Goal: Information Seeking & Learning: Learn about a topic

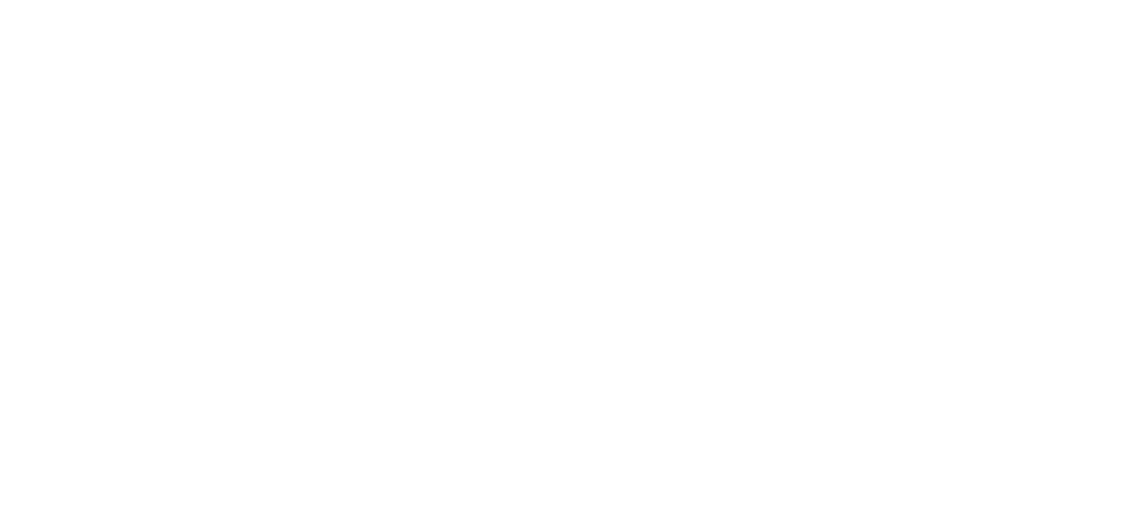
select select "US"
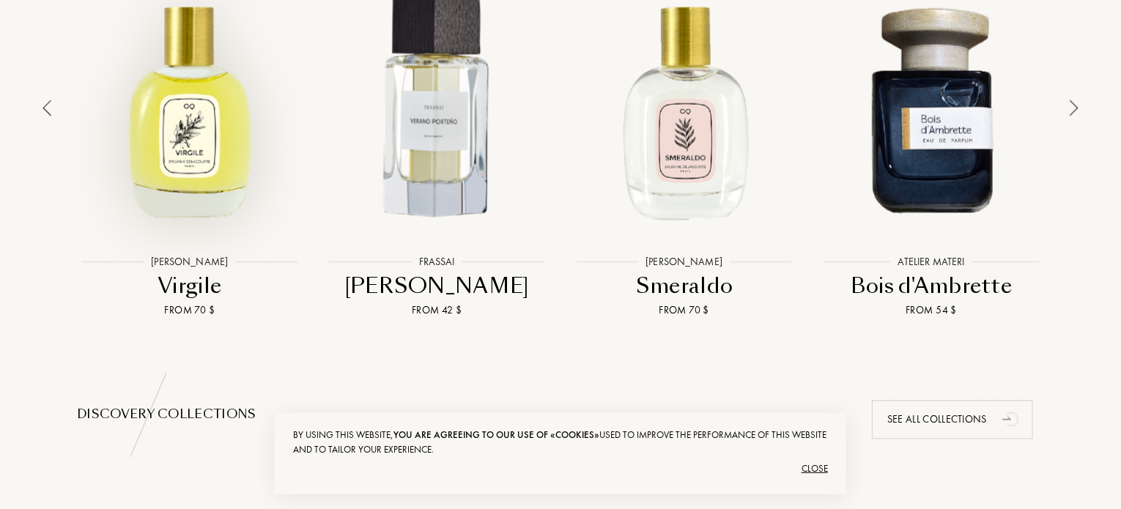
scroll to position [1134, 0]
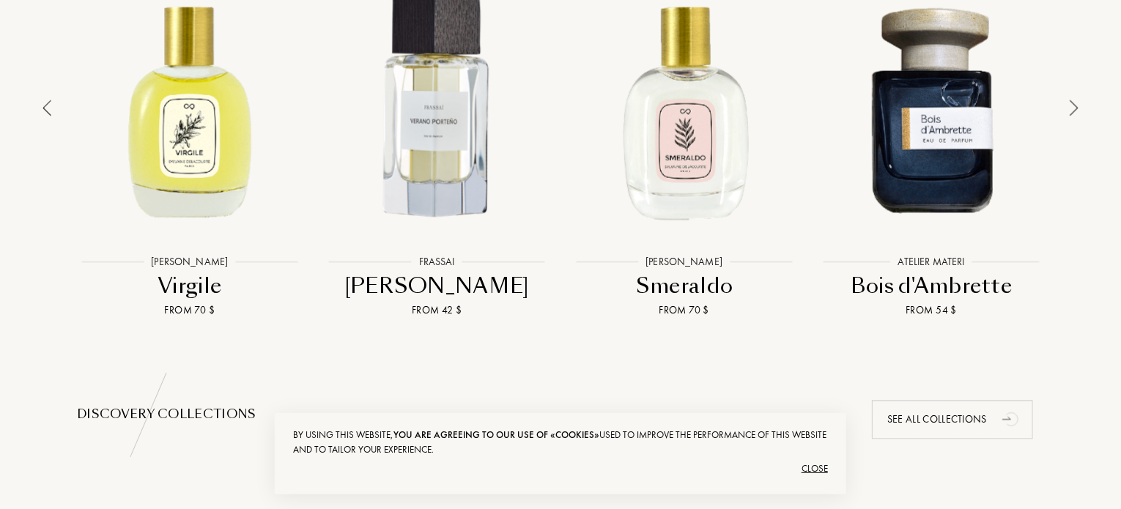
click at [45, 113] on img at bounding box center [46, 108] width 9 height 16
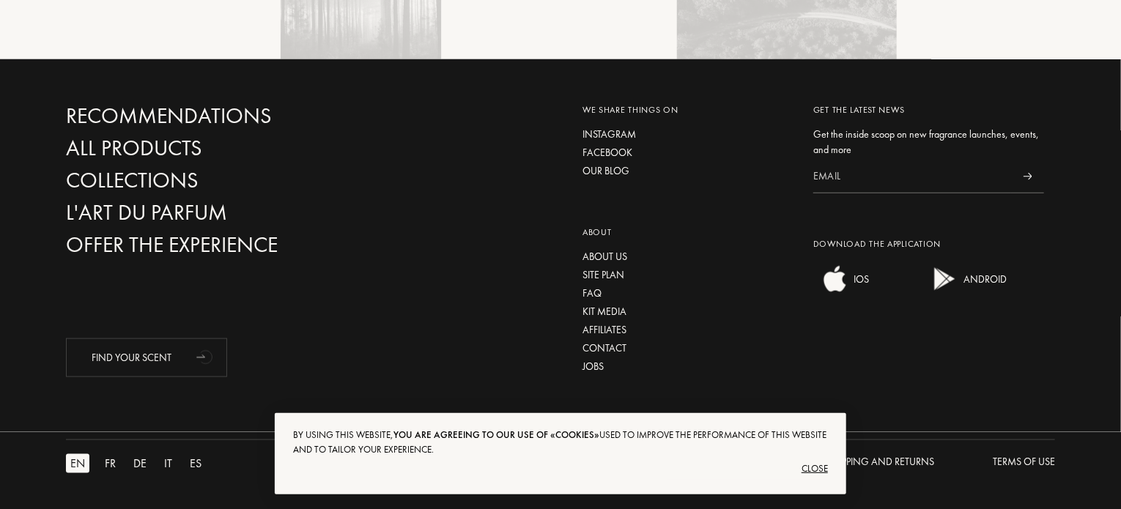
scroll to position [3591, 0]
click at [610, 255] on div "About us" at bounding box center [686, 257] width 209 height 15
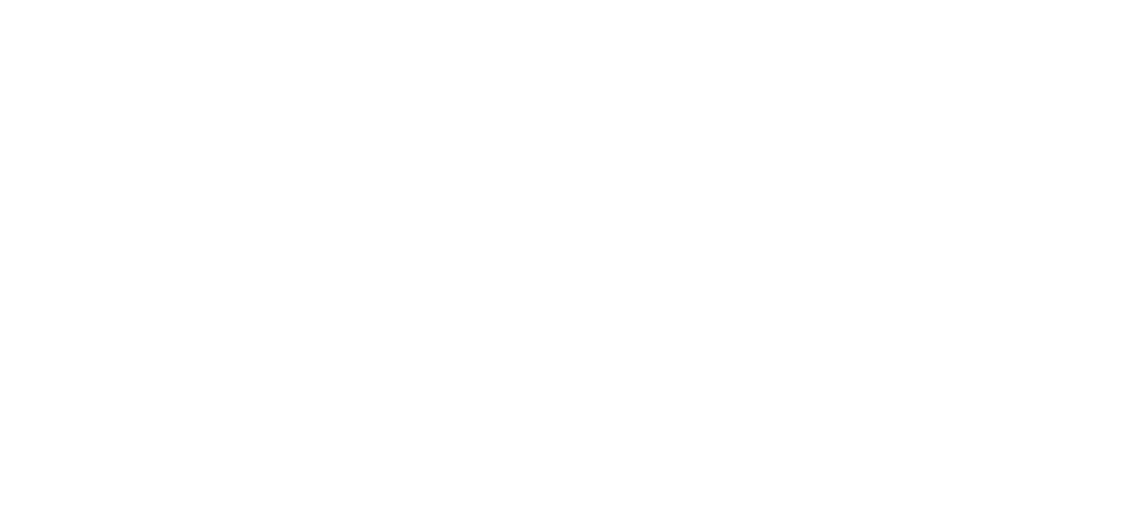
click at [0, 0] on html at bounding box center [0, 0] width 0 height 0
select select "US"
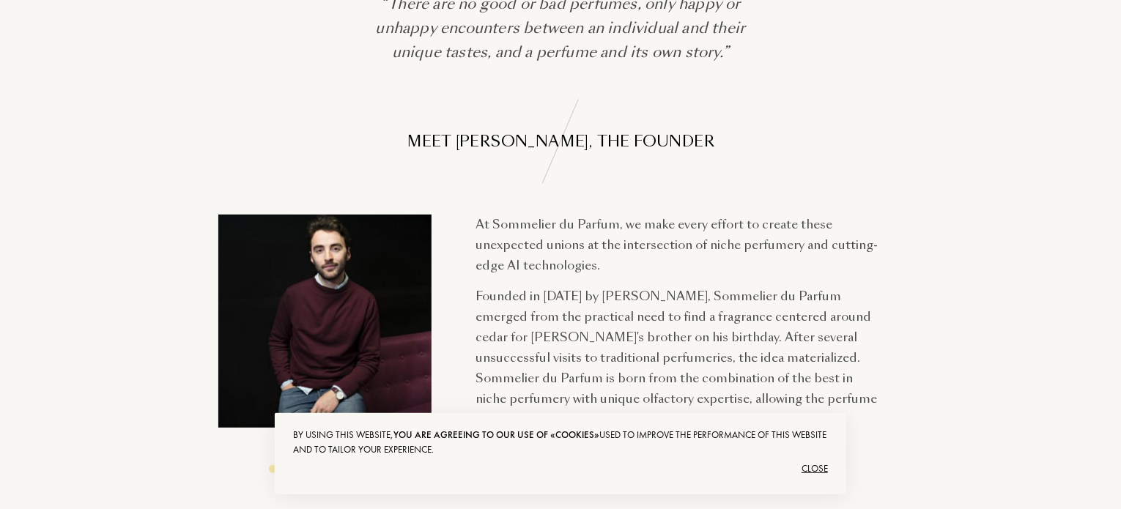
scroll to position [262, 0]
click at [819, 463] on div "Close" at bounding box center [560, 468] width 535 height 23
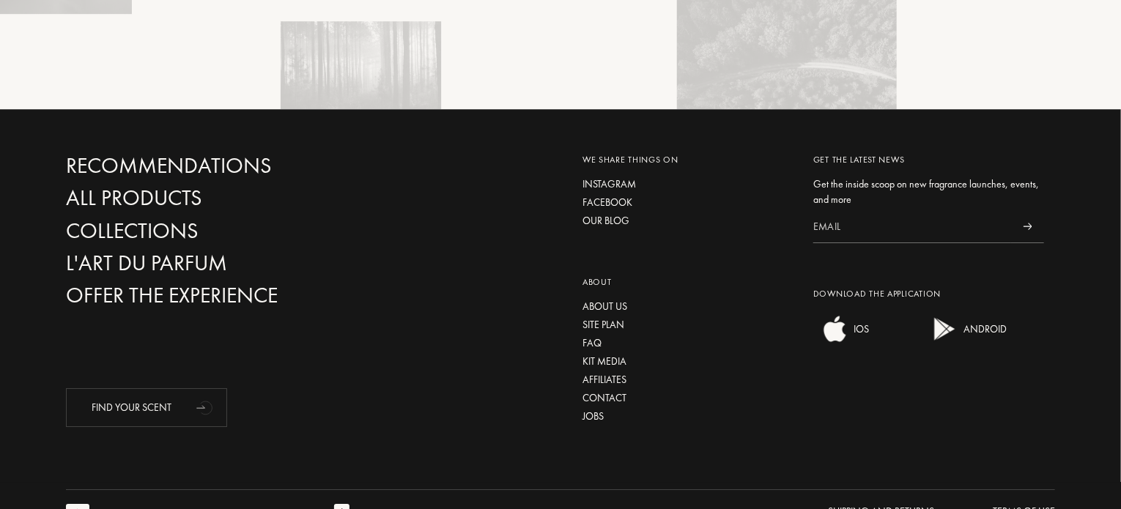
scroll to position [2312, 0]
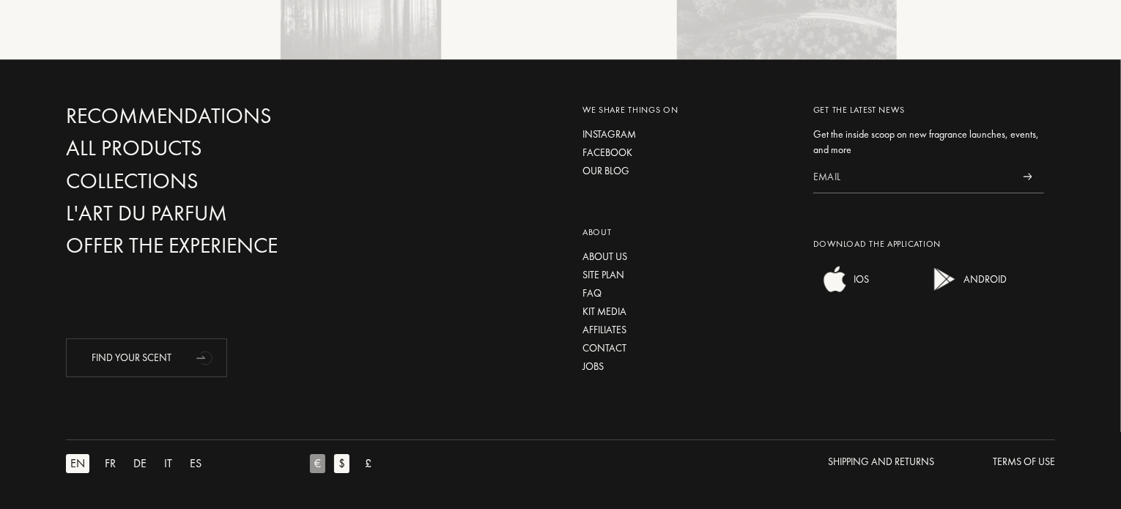
click at [322, 468] on div "€" at bounding box center [317, 463] width 15 height 19
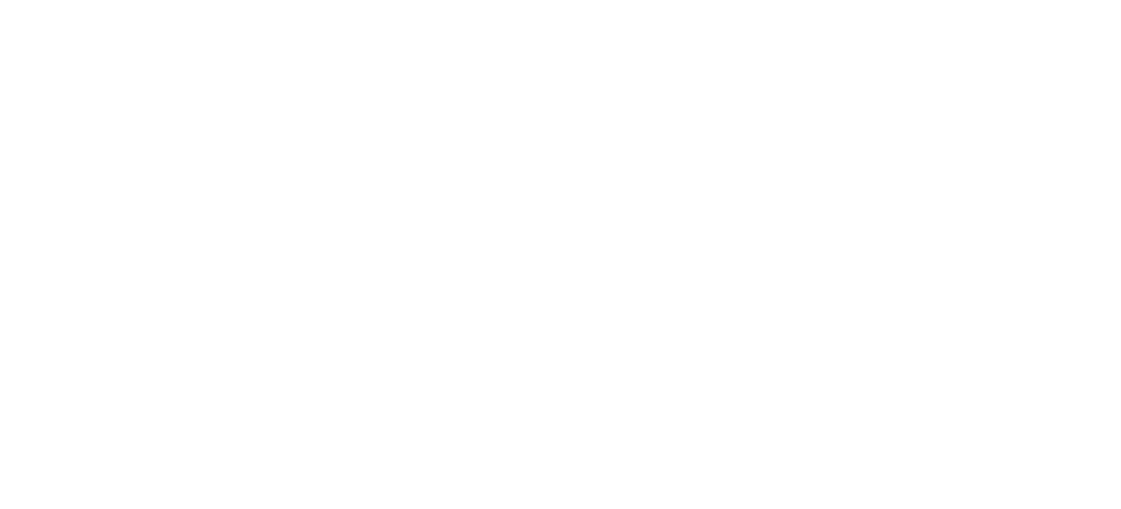
click at [0, 0] on html at bounding box center [0, 0] width 0 height 0
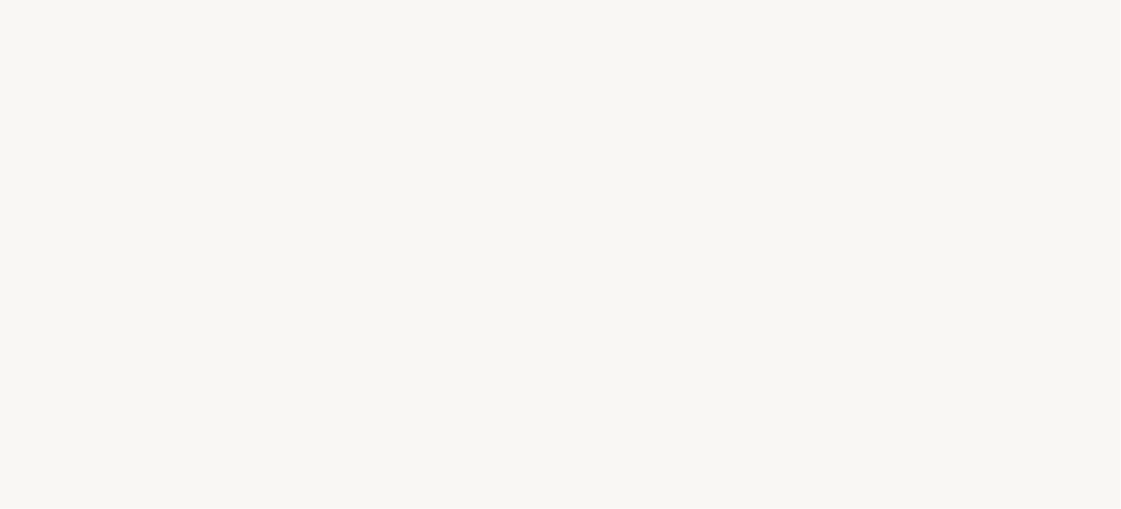
select select "US"
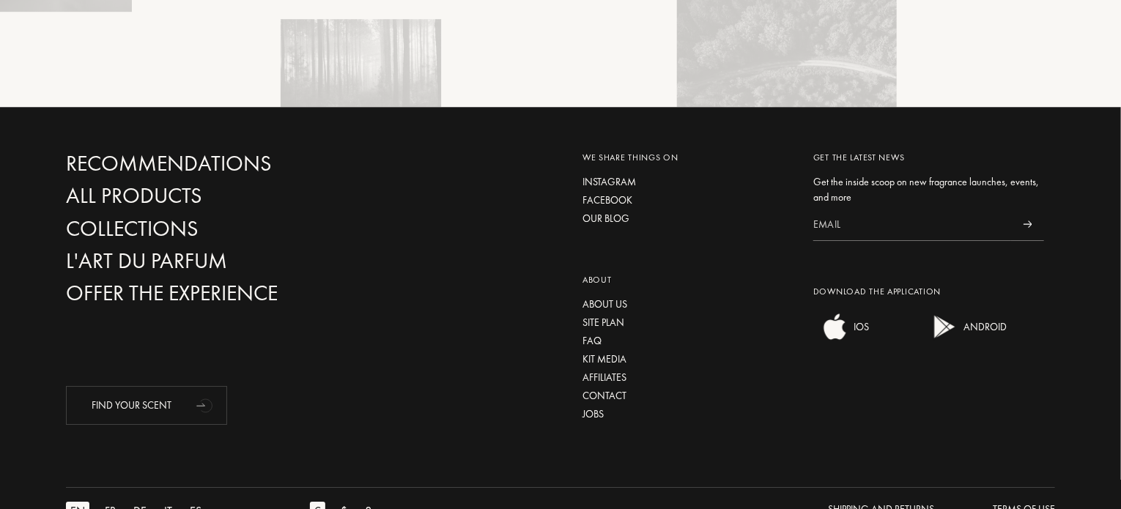
scroll to position [2312, 0]
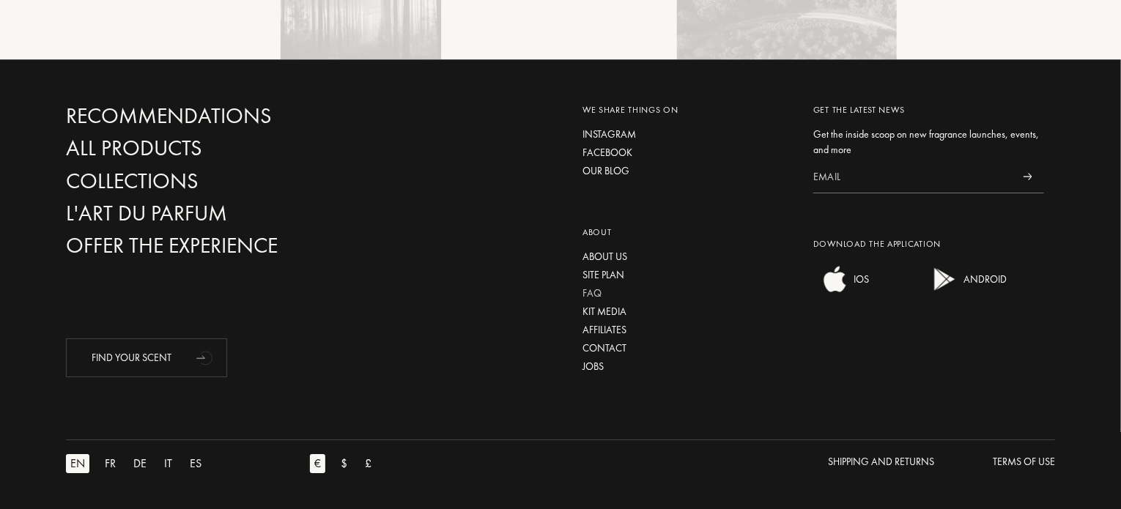
click at [595, 293] on div "FAQ" at bounding box center [686, 293] width 209 height 15
click at [138, 114] on div "Recommendations" at bounding box center [223, 116] width 315 height 26
click at [122, 147] on div "All products" at bounding box center [223, 149] width 315 height 26
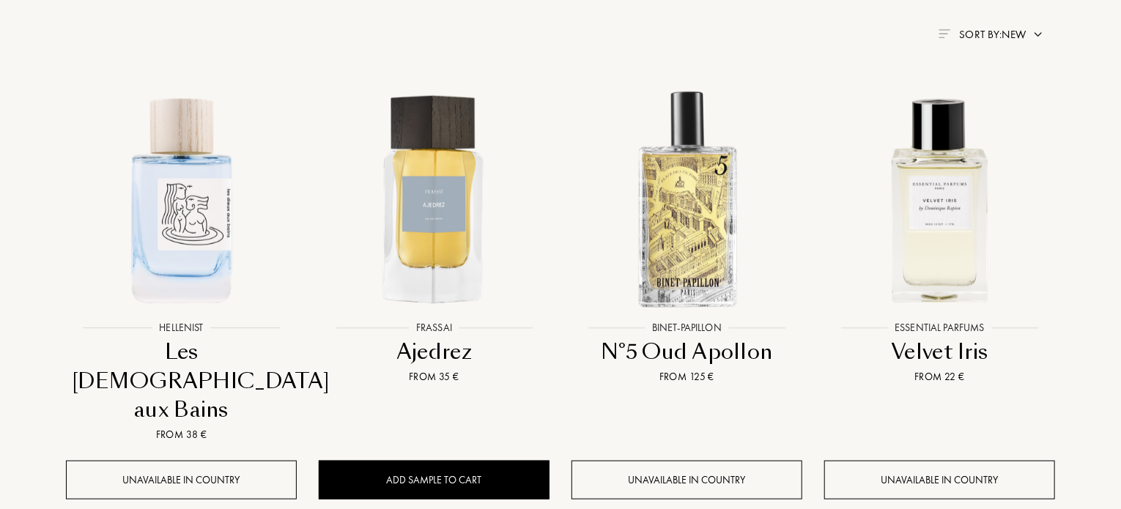
scroll to position [577, 0]
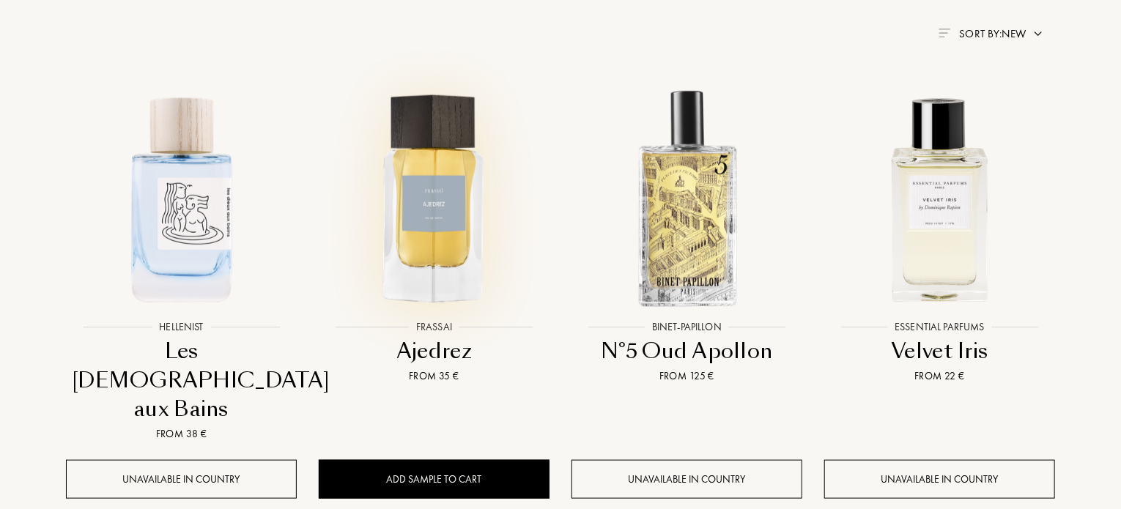
click at [431, 324] on div at bounding box center [434, 210] width 253 height 285
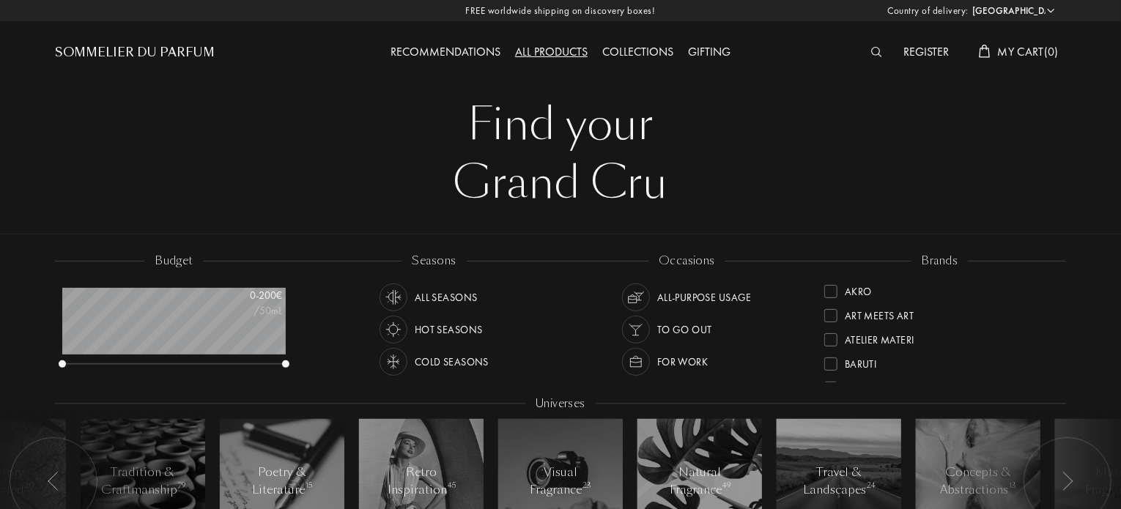
scroll to position [0, 0]
click at [1042, 7] on select "Afghanistan Albania Algeria Andorra Angola Anguilla Antartica Antigua and Barbu…" at bounding box center [1012, 11] width 88 height 15
select select "FR"
click at [968, 4] on select "Afghanistan Albania Algeria Andorra Angola Anguilla Antartica Antigua and Barbu…" at bounding box center [1012, 11] width 88 height 15
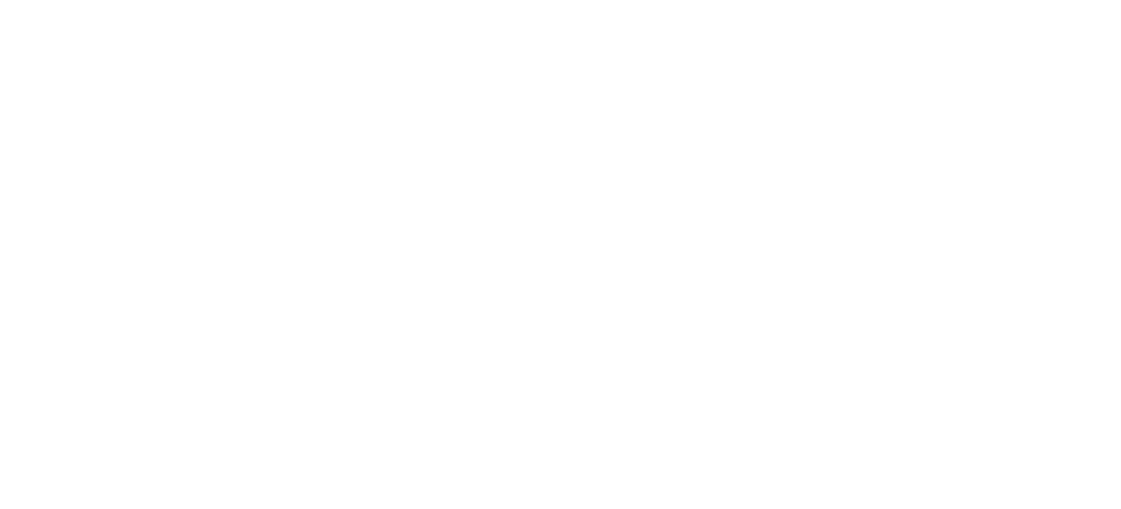
select select "FR"
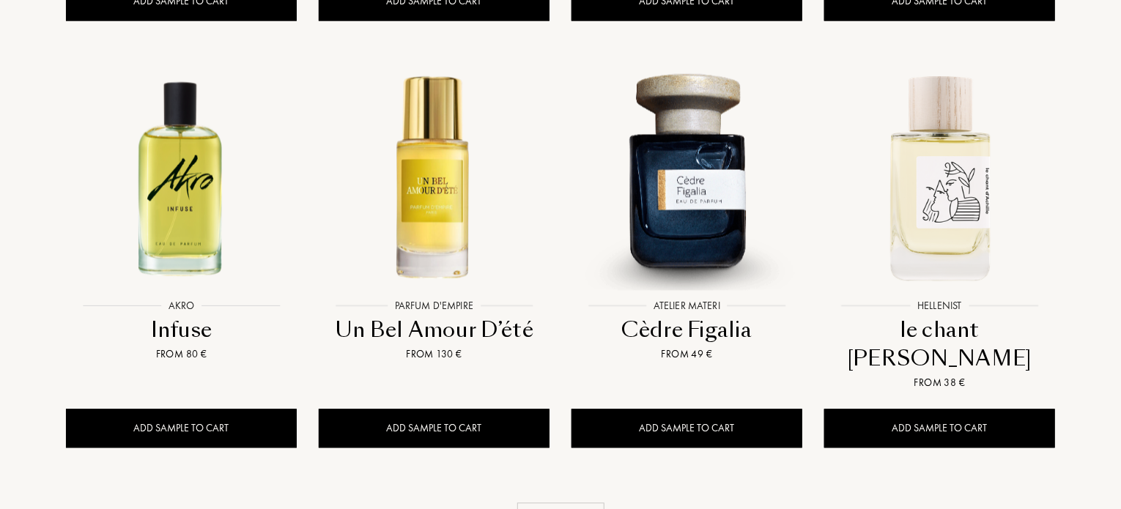
scroll to position [1455, 0]
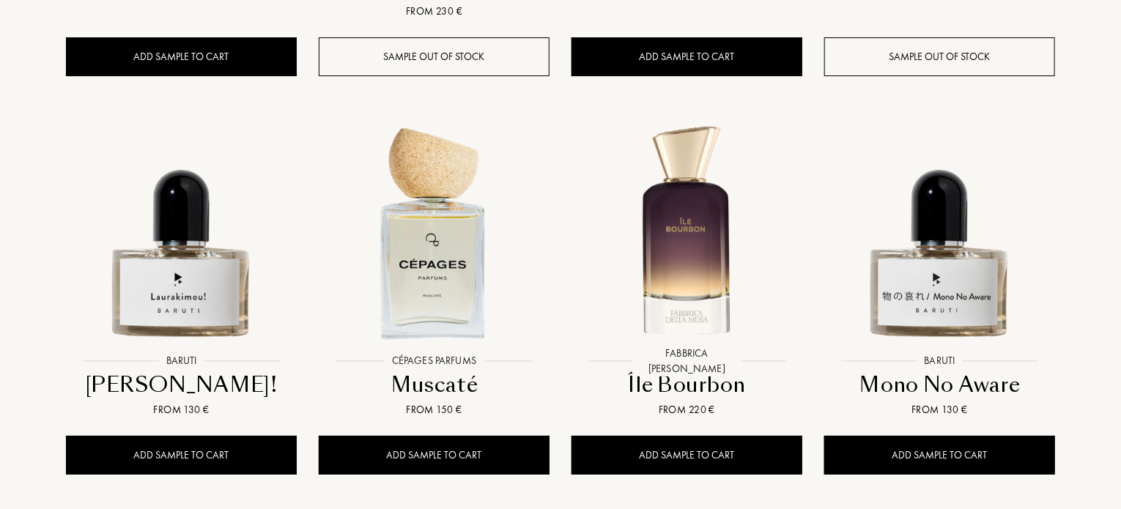
scroll to position [2651, 0]
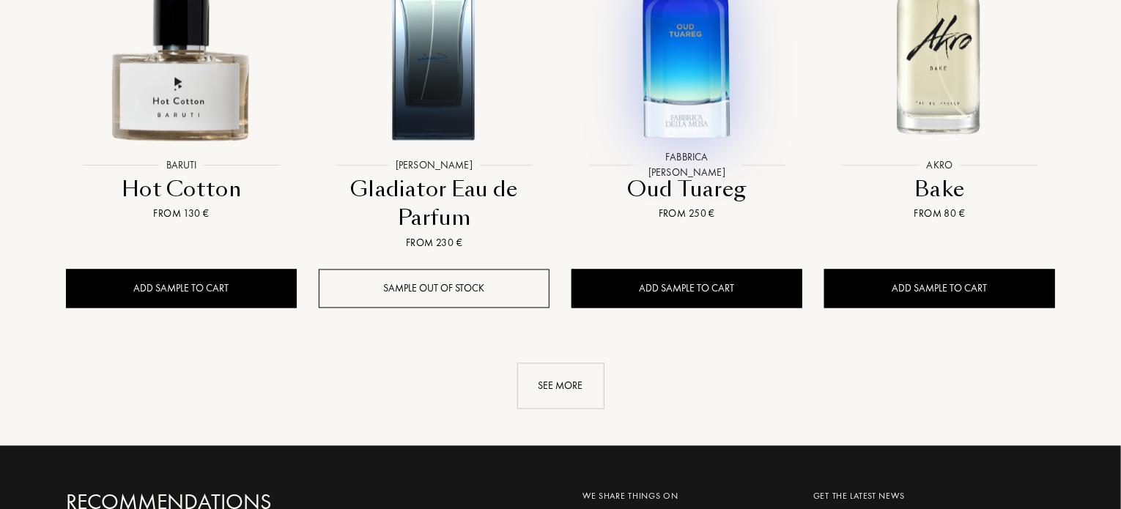
scroll to position [4096, 0]
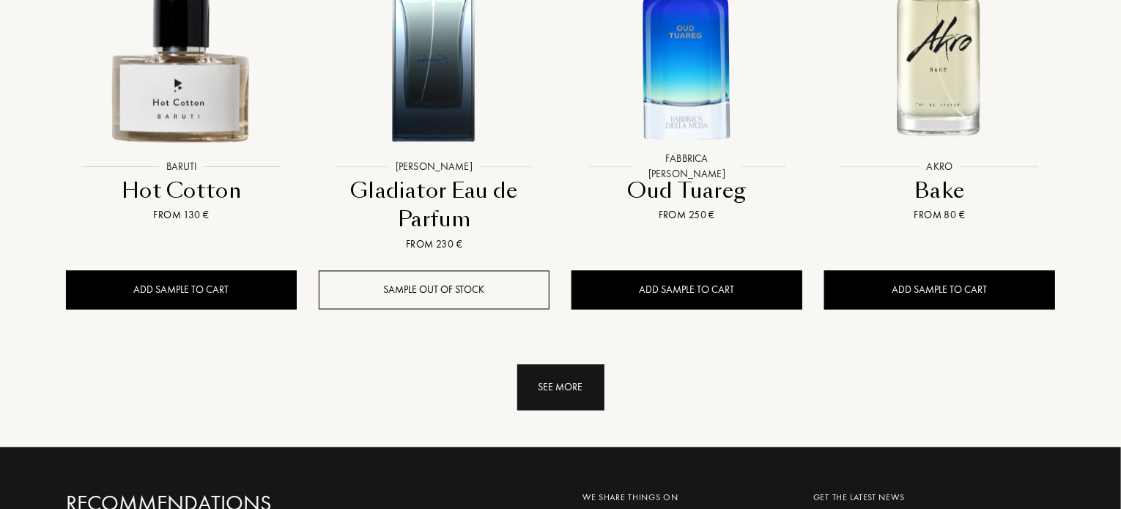
click at [574, 365] on div "See more" at bounding box center [560, 388] width 87 height 46
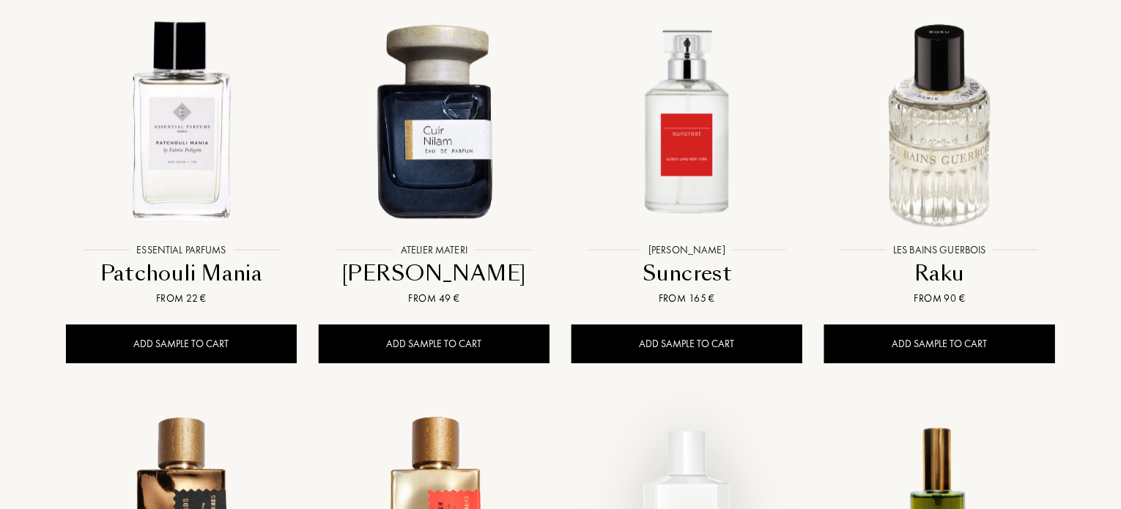
scroll to position [4837, 0]
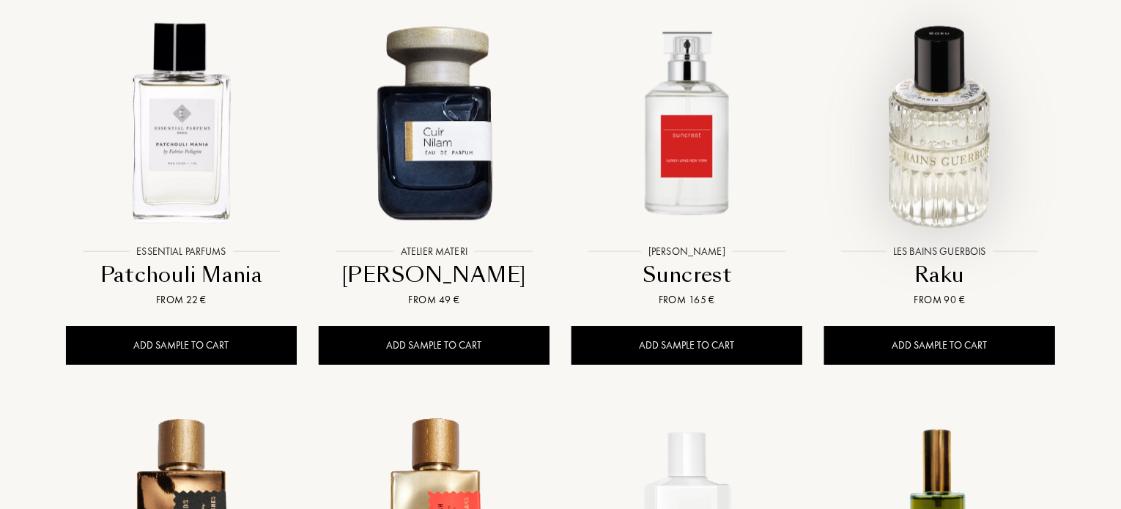
click at [975, 158] on div at bounding box center [939, 134] width 253 height 285
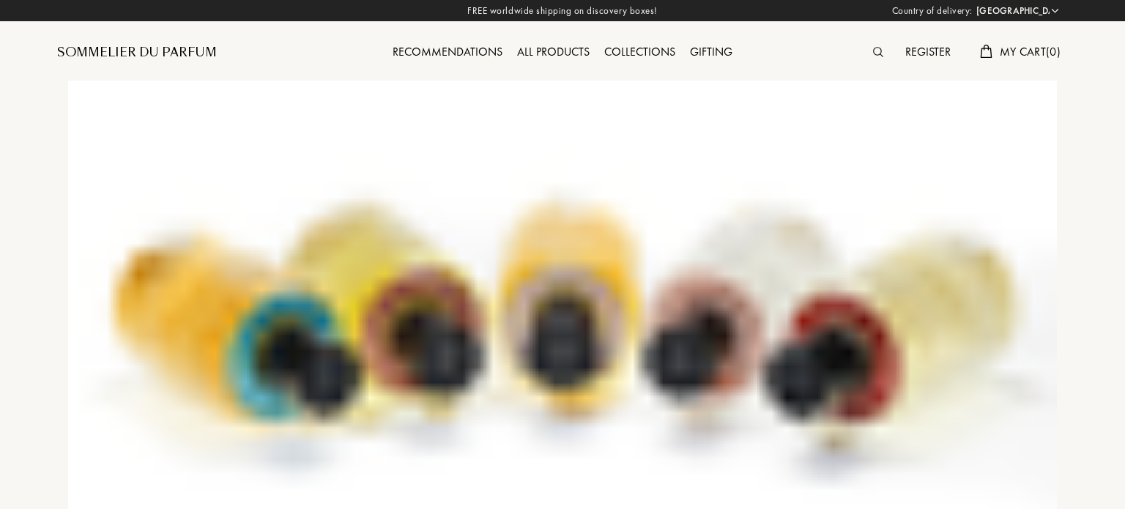
select select "FR"
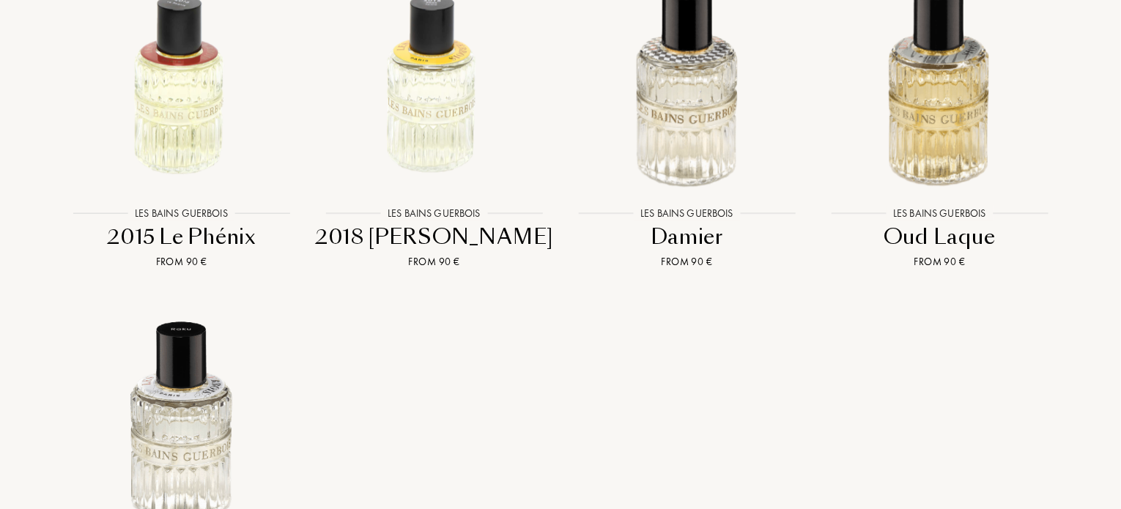
scroll to position [2121, 0]
click at [196, 222] on div "2015 Le Phénix" at bounding box center [181, 236] width 241 height 29
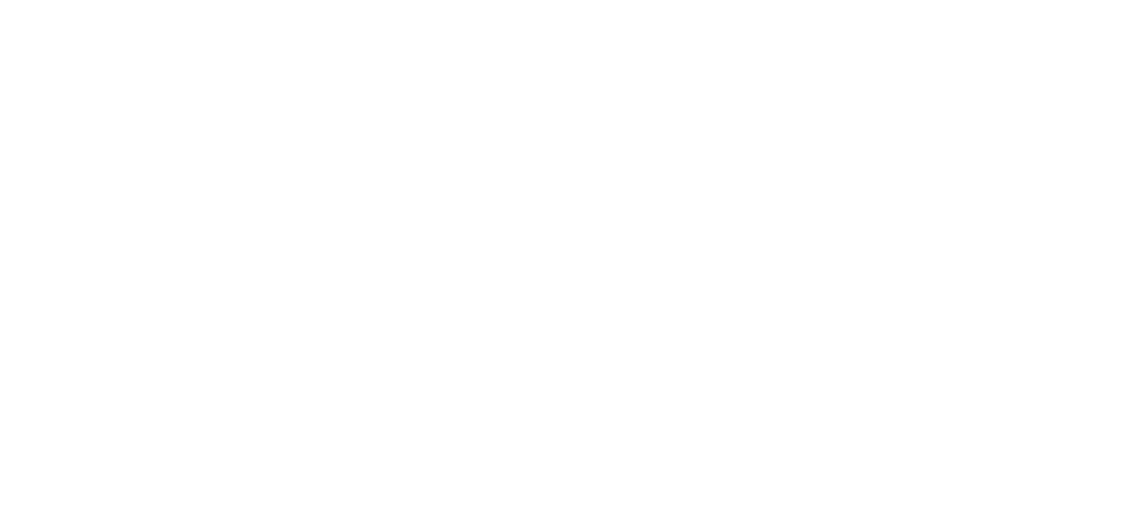
select select "FR"
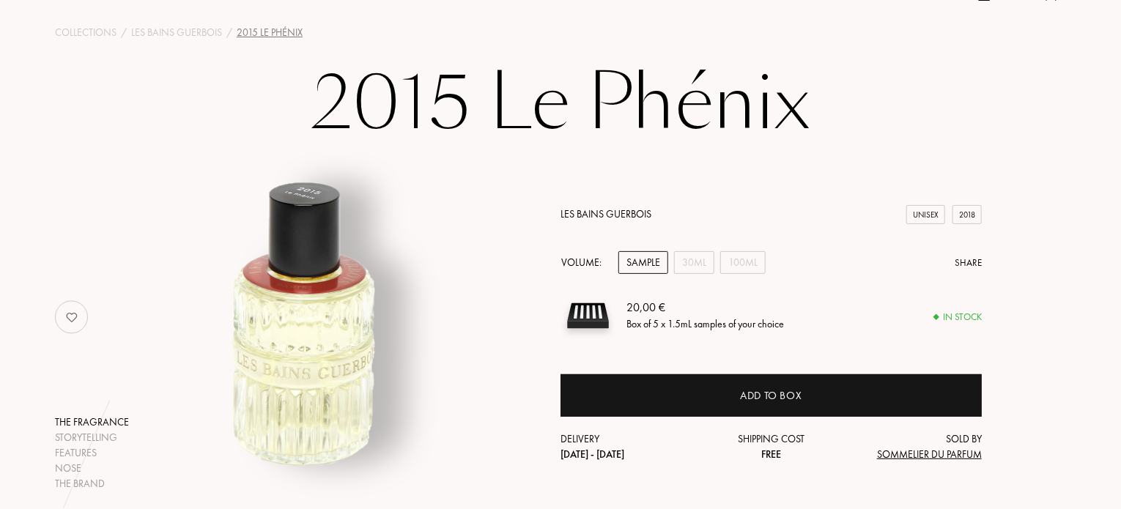
scroll to position [58, 0]
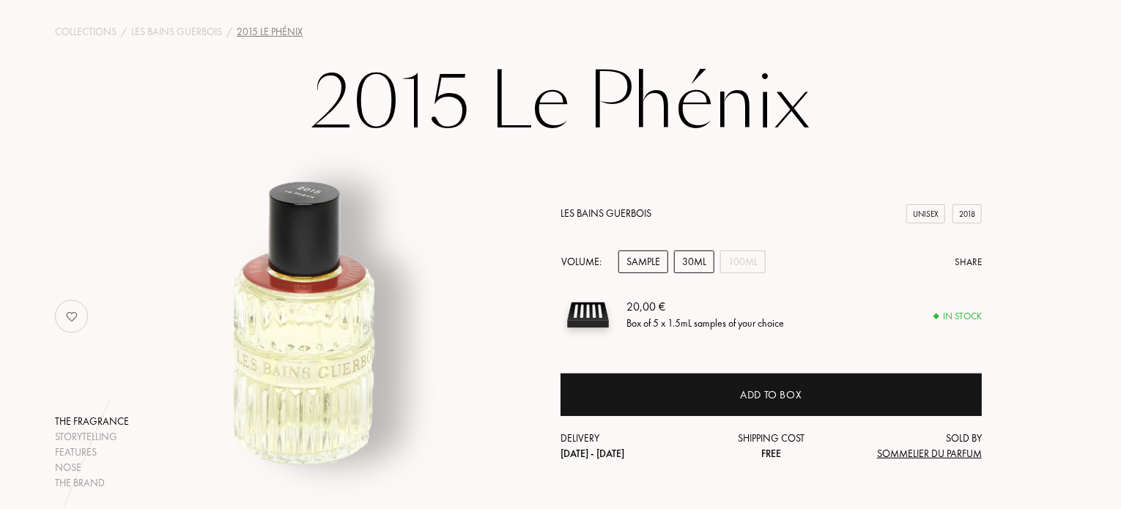
click at [691, 268] on div "30mL" at bounding box center [694, 261] width 40 height 23
click at [754, 257] on div "100mL" at bounding box center [742, 261] width 45 height 23
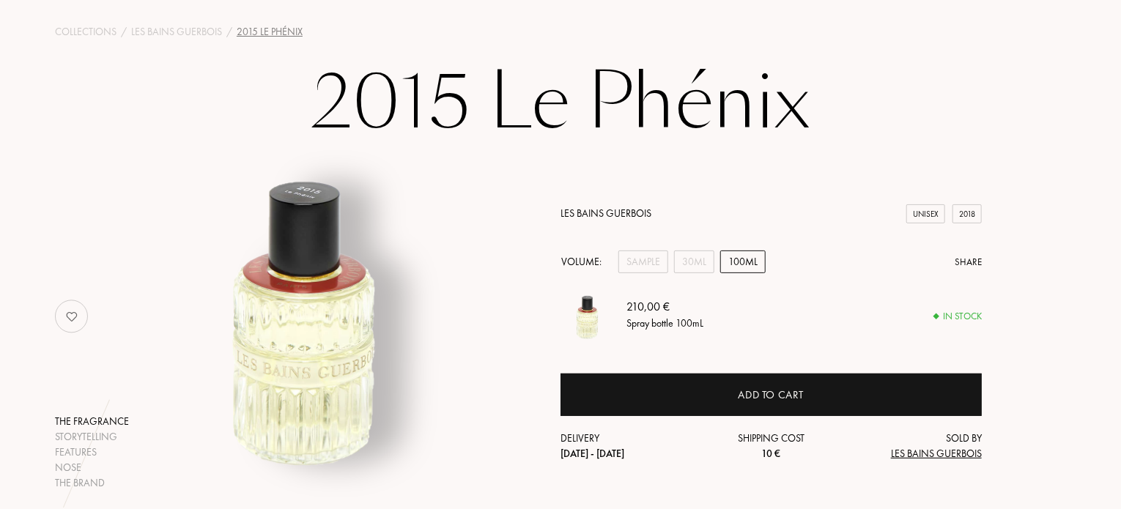
scroll to position [0, 0]
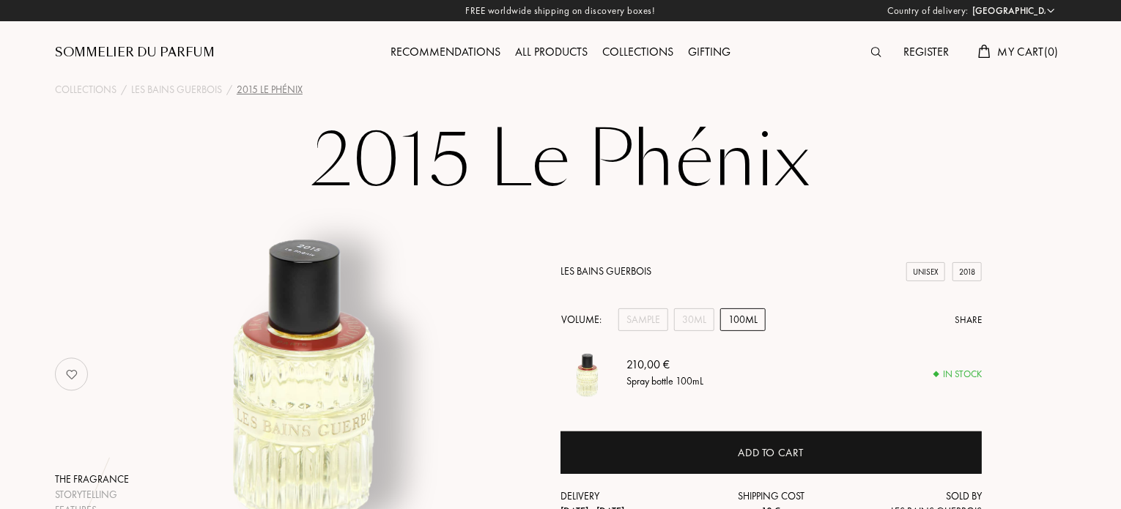
click at [653, 49] on div "Collections" at bounding box center [638, 52] width 86 height 19
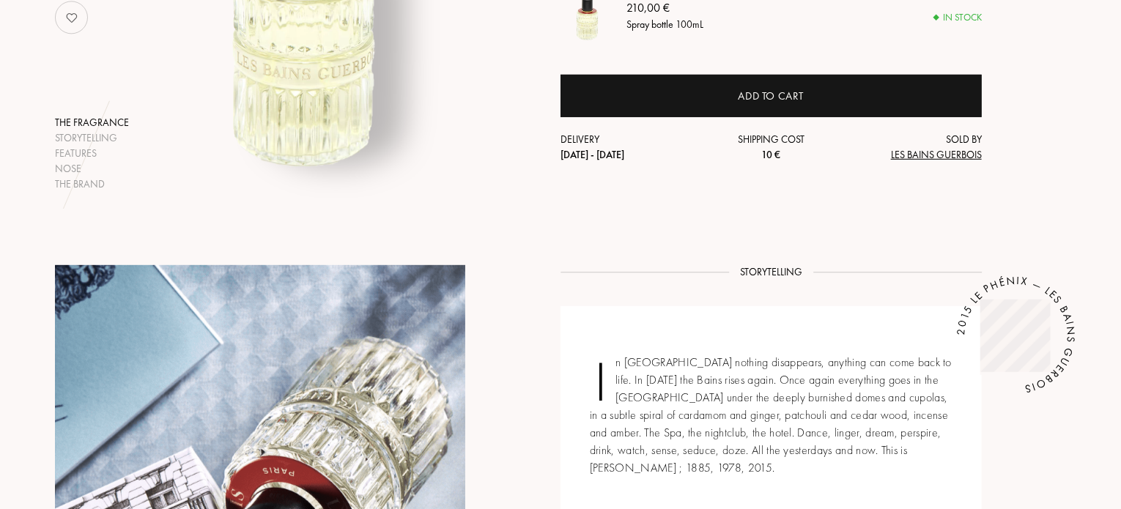
scroll to position [407, 0]
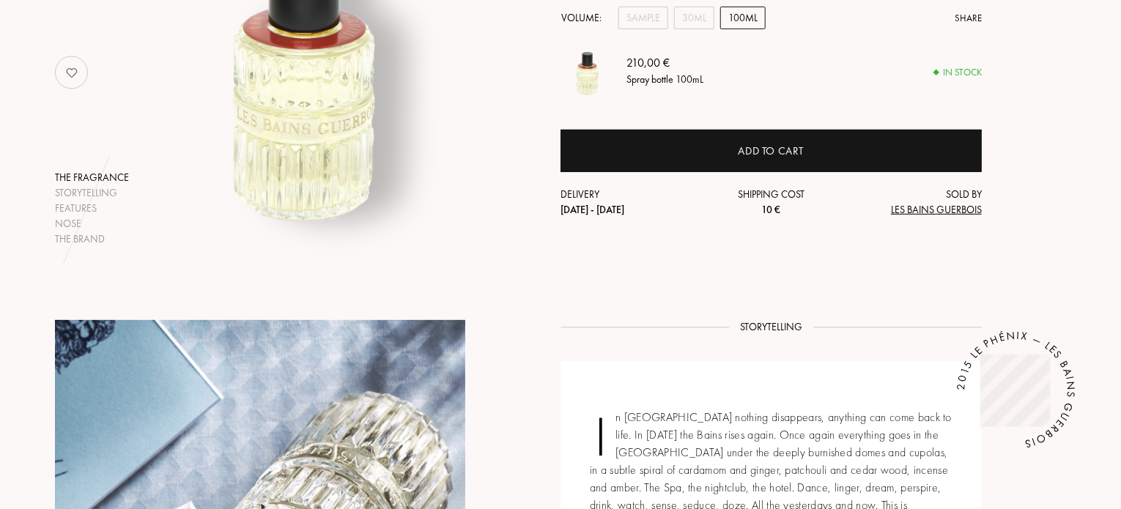
scroll to position [257, 0]
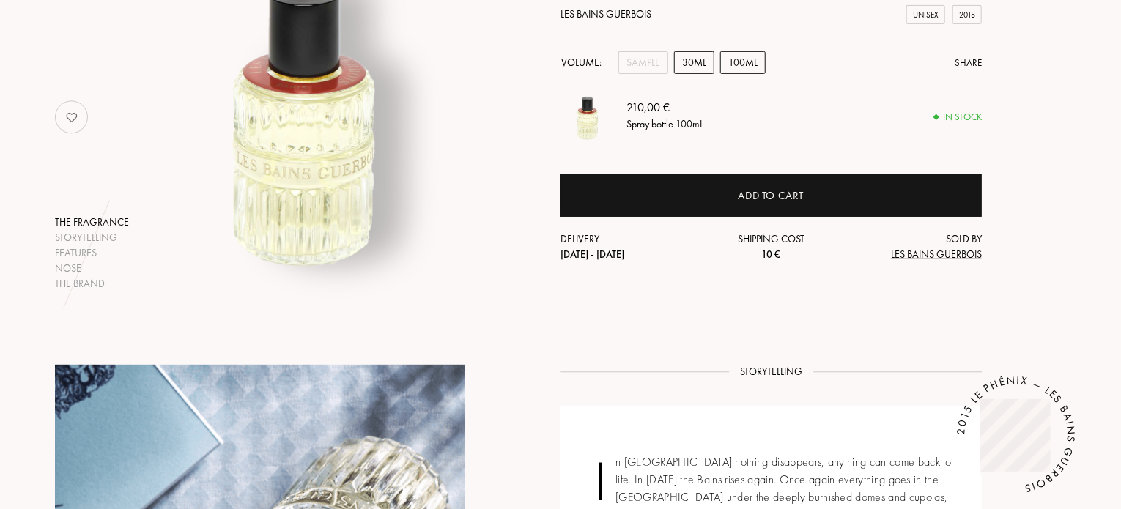
click at [683, 52] on div "30mL" at bounding box center [694, 62] width 40 height 23
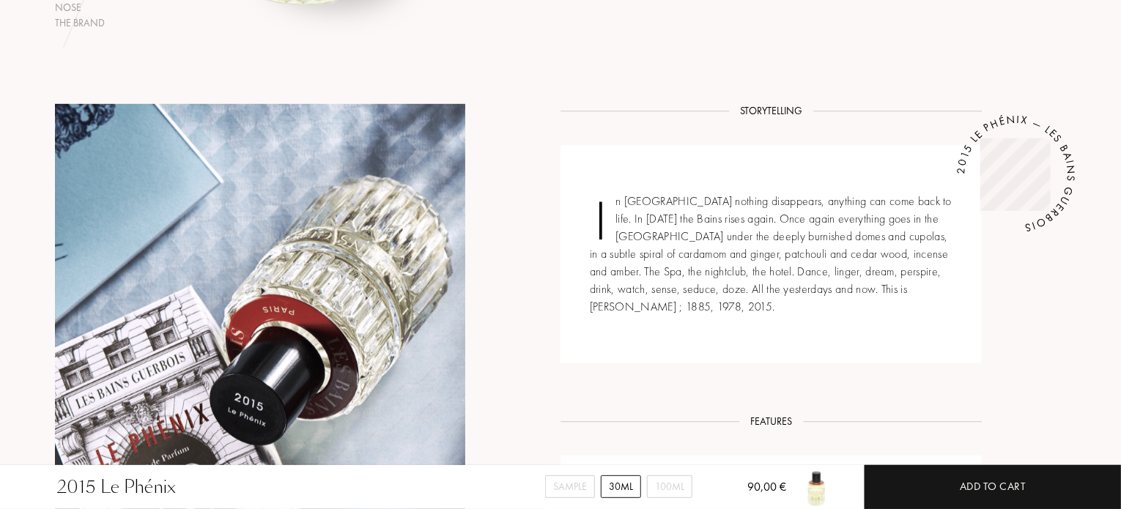
scroll to position [605, 0]
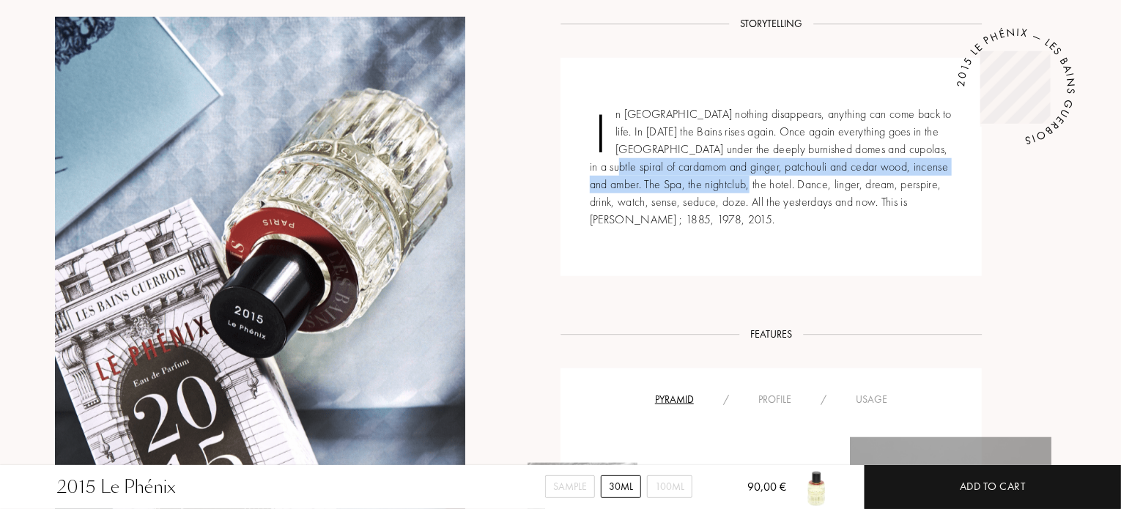
drag, startPoint x: 595, startPoint y: 170, endPoint x: 746, endPoint y: 184, distance: 151.5
click at [746, 184] on div "In Paris nothing disappears, anything can come back to life. In 2015 the Bains …" at bounding box center [770, 167] width 421 height 218
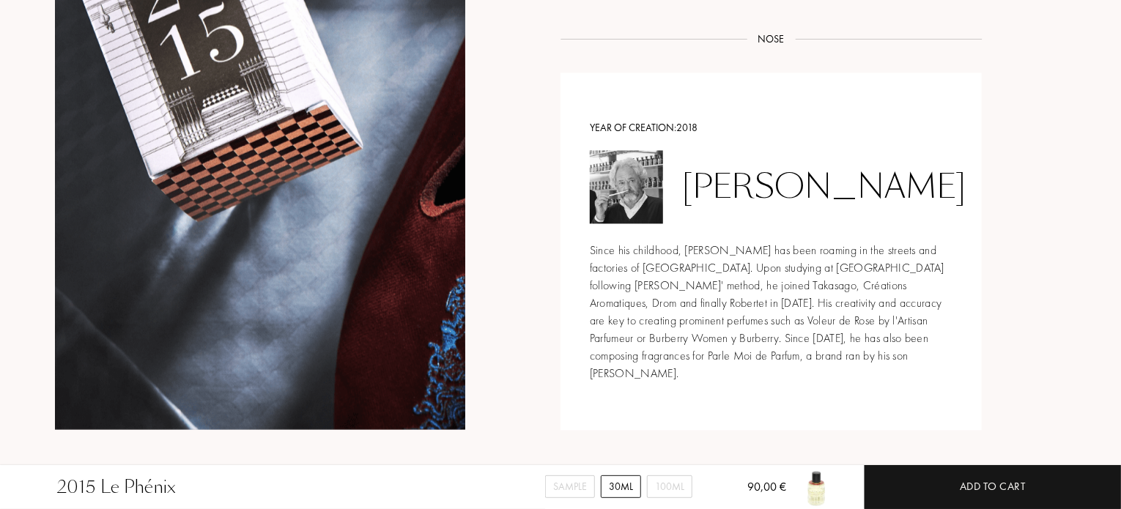
scroll to position [1436, 0]
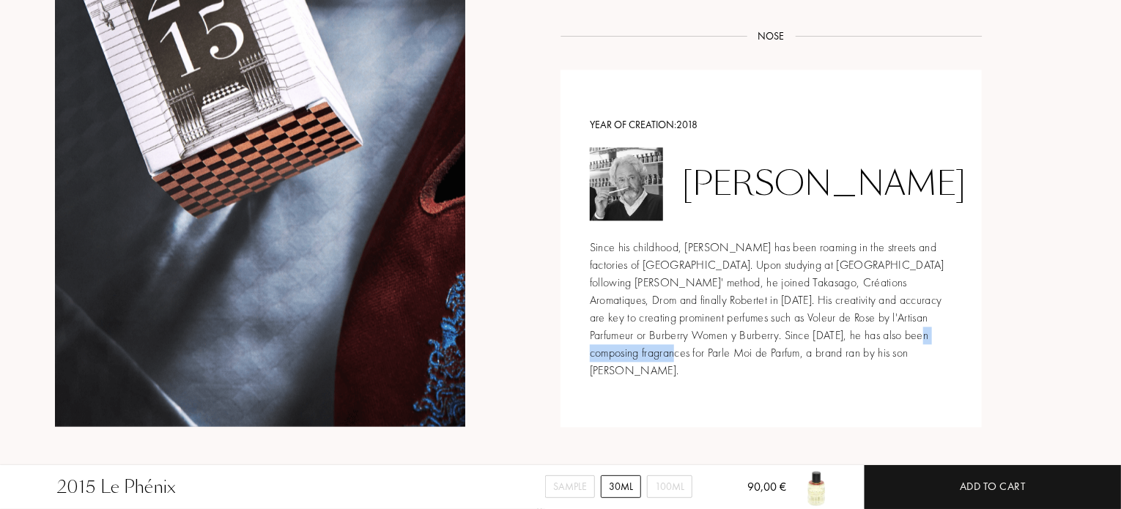
drag, startPoint x: 822, startPoint y: 339, endPoint x: 914, endPoint y: 340, distance: 92.3
click at [914, 340] on div "Since his childhood, Michel Almairac has been roaming in the streets and factor…" at bounding box center [771, 309] width 363 height 141
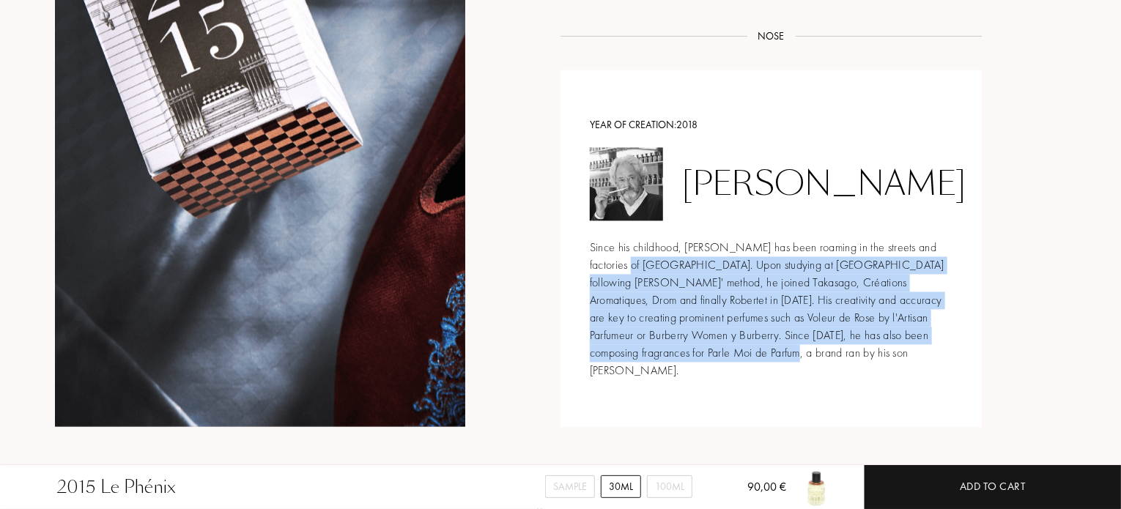
drag, startPoint x: 626, startPoint y: 272, endPoint x: 697, endPoint y: 363, distance: 115.3
click at [697, 363] on div "Year of creation: 2018 Michel Almairac Since his childhood, Michel Almairac has…" at bounding box center [770, 248] width 421 height 357
drag, startPoint x: 697, startPoint y: 363, endPoint x: 639, endPoint y: 264, distance: 114.3
click at [639, 264] on div "Year of creation: 2018 Michel Almairac Since his childhood, Michel Almairac has…" at bounding box center [770, 248] width 421 height 357
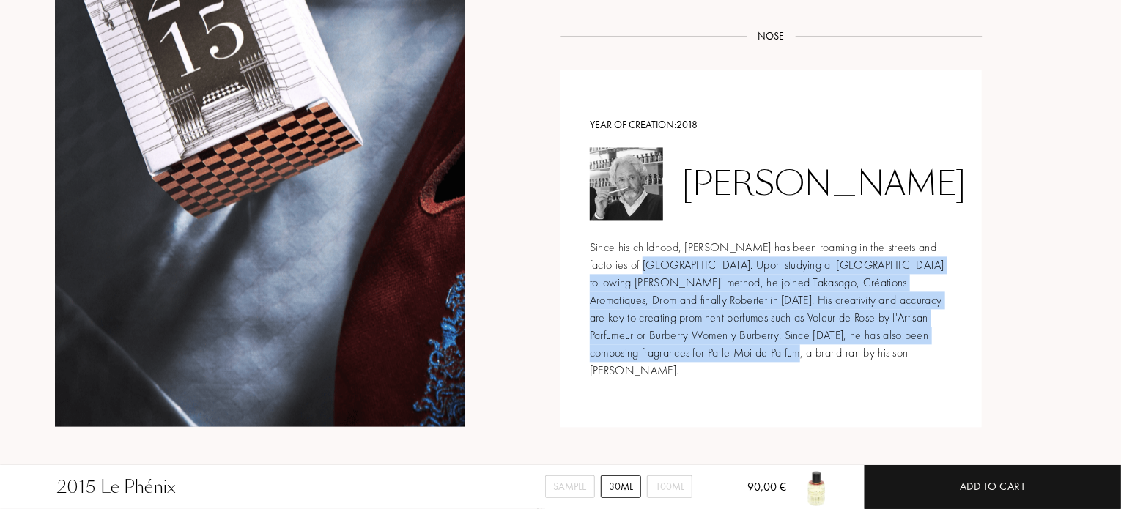
click at [639, 264] on div "Since his childhood, Michel Almairac has been roaming in the streets and factor…" at bounding box center [771, 309] width 363 height 141
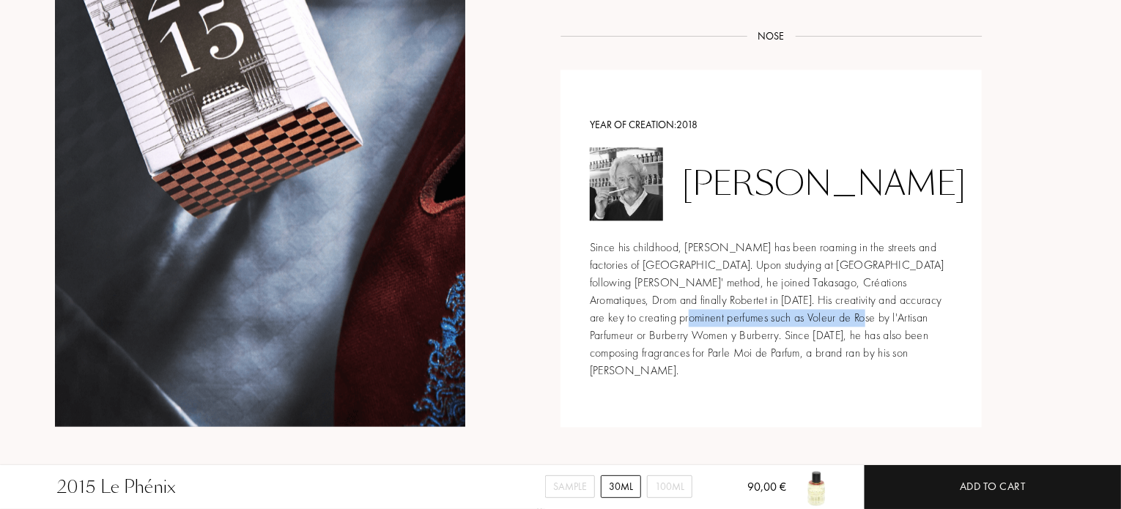
drag, startPoint x: 587, startPoint y: 321, endPoint x: 759, endPoint y: 314, distance: 172.2
click at [759, 314] on div "Year of creation: 2018 Michel Almairac Since his childhood, Michel Almairac has…" at bounding box center [770, 248] width 421 height 357
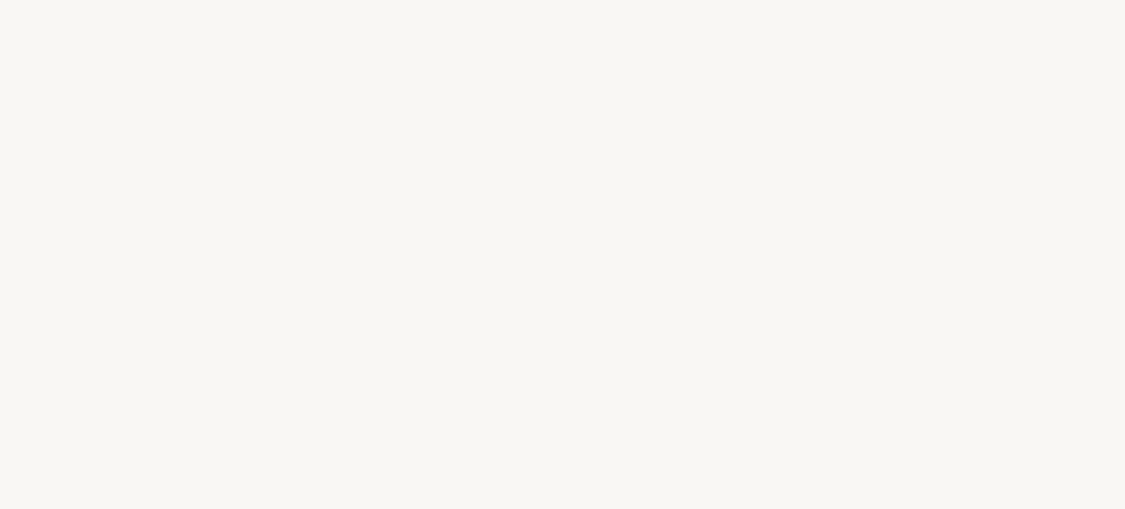
select select "FR"
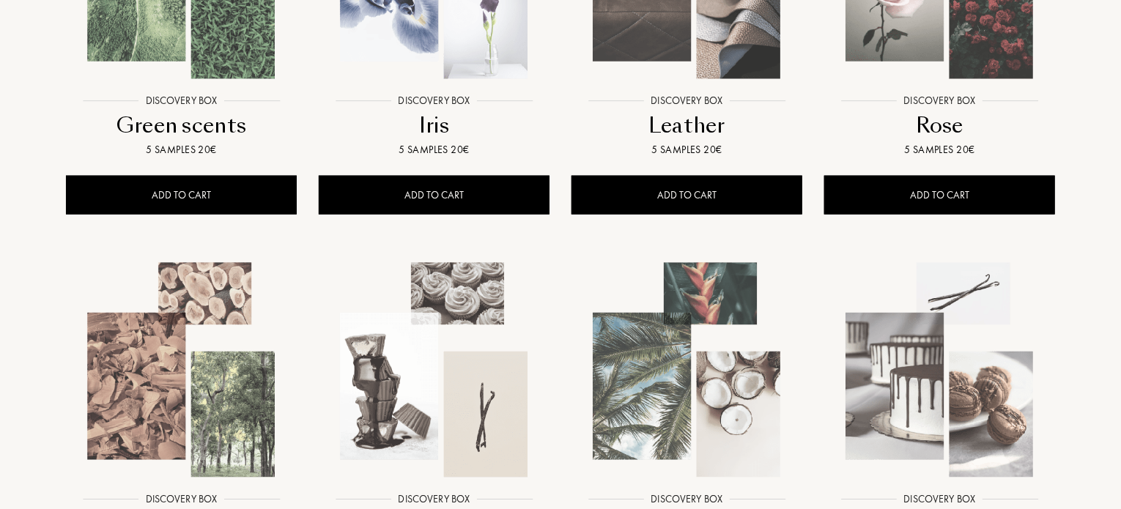
scroll to position [831, 0]
